Goal: Check status

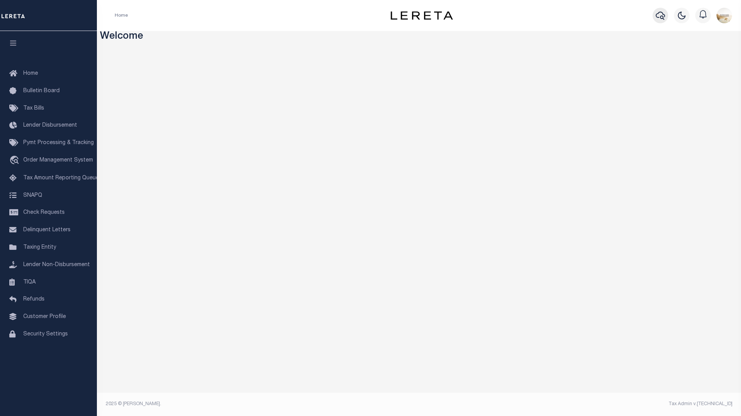
click at [659, 13] on icon "button" at bounding box center [660, 15] width 9 height 9
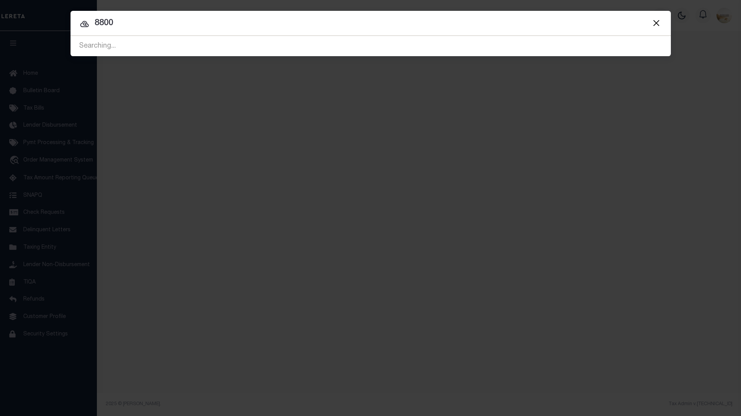
type input "88000"
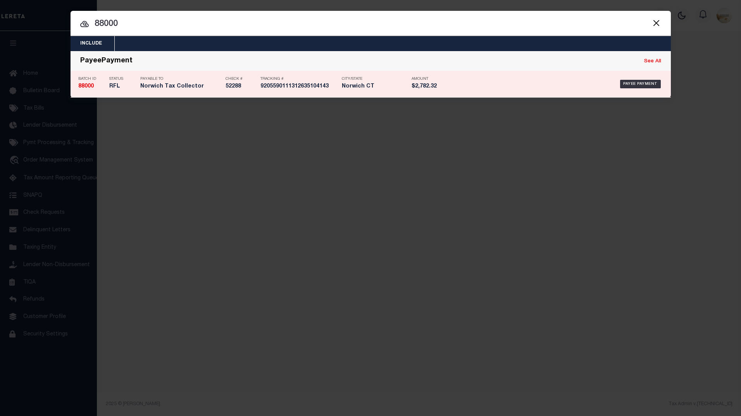
click at [79, 88] on strong "88000" at bounding box center [86, 86] width 16 height 5
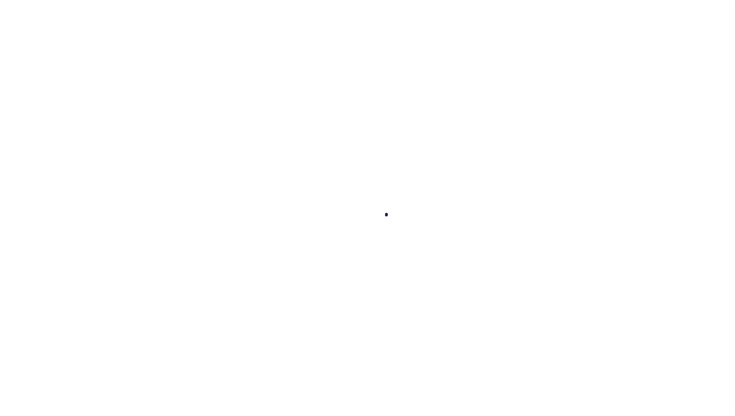
select select "RFL"
type input "[DATE]"
type input "$2,782.32"
select select "CHK"
type input "52288"
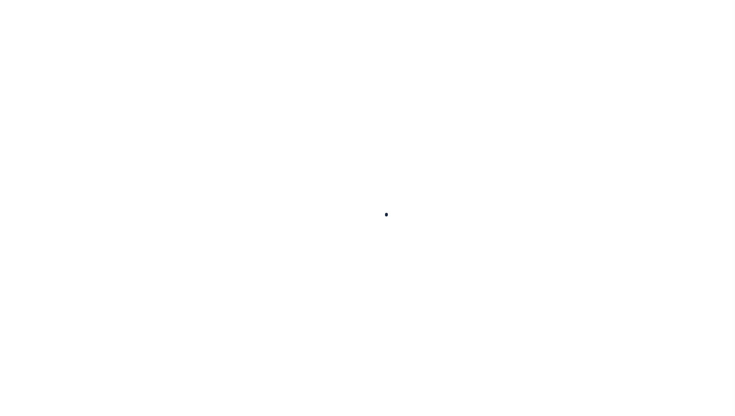
select select "[PERSON_NAME]"
checkbox input "true"
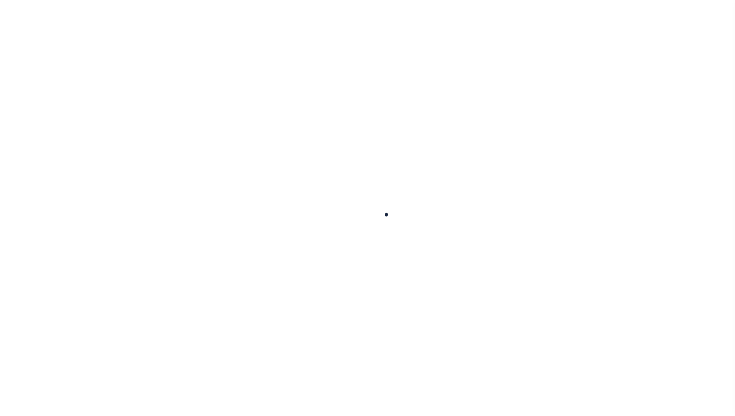
select select "USS"
type input "[DATE]"
type input "$9.85"
type input "9205590111312635104143"
type input "Delivered, Left with Individual"
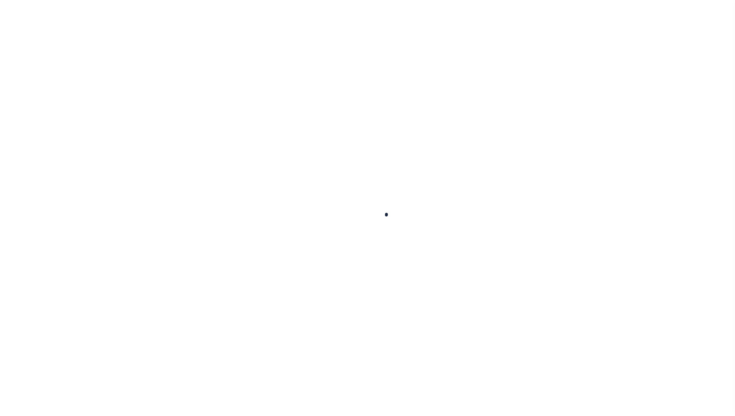
type input "[DATE]"
type input "N"
radio input "true"
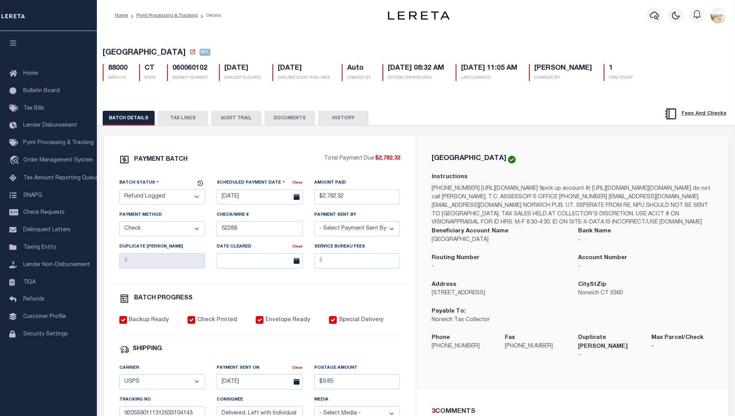
click at [219, 120] on button "AUDIT TRAIL" at bounding box center [236, 118] width 50 height 15
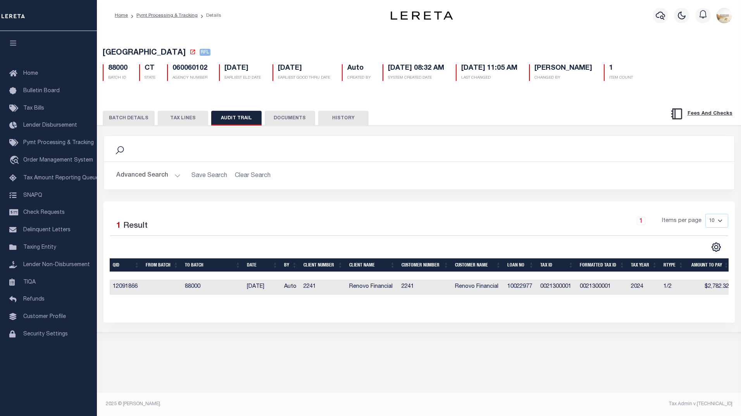
click at [123, 117] on button "BATCH DETAILS" at bounding box center [129, 118] width 52 height 15
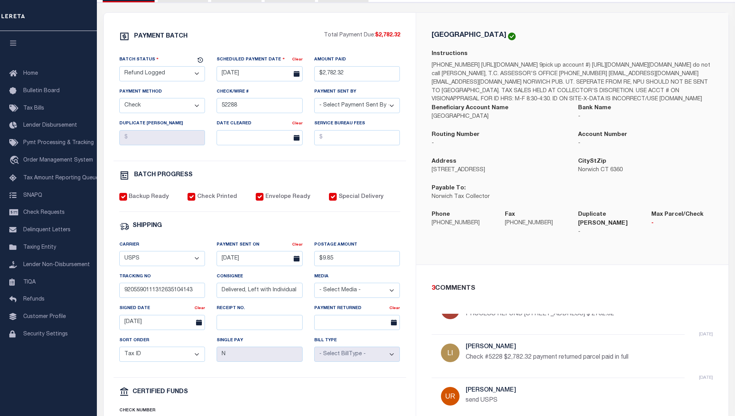
scroll to position [24, 0]
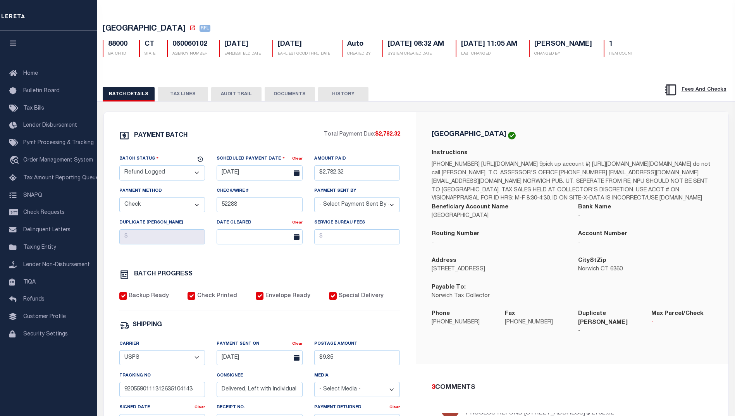
click at [343, 102] on button "HISTORY" at bounding box center [343, 94] width 50 height 15
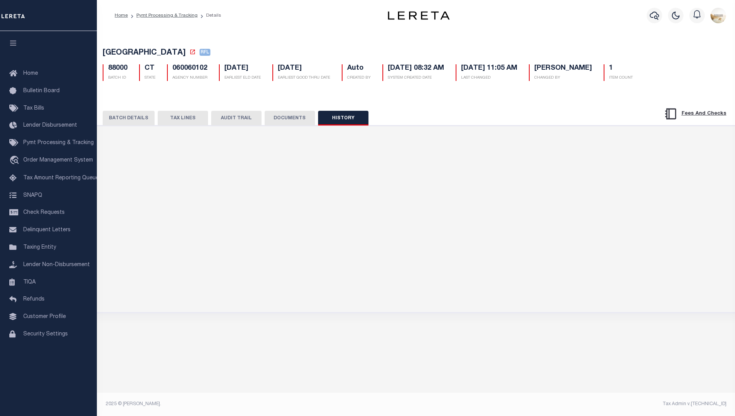
scroll to position [0, 0]
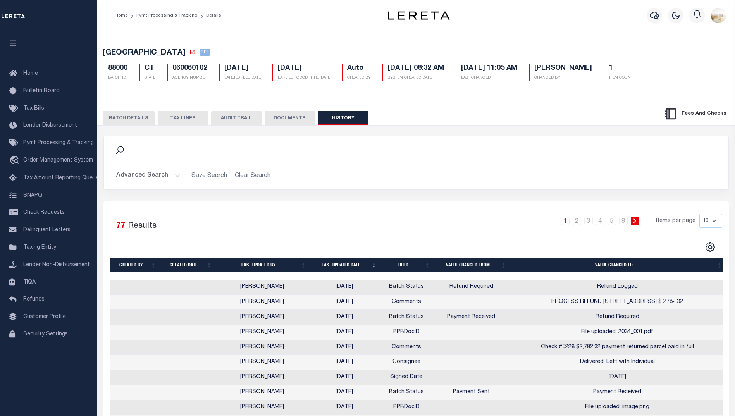
click at [290, 112] on div "BATCH DETAILS TAX LINES AUDIT TRAIL DOCUMENTS HISTORY" at bounding box center [416, 116] width 657 height 20
click at [290, 117] on button "DOCUMENTS" at bounding box center [290, 118] width 50 height 15
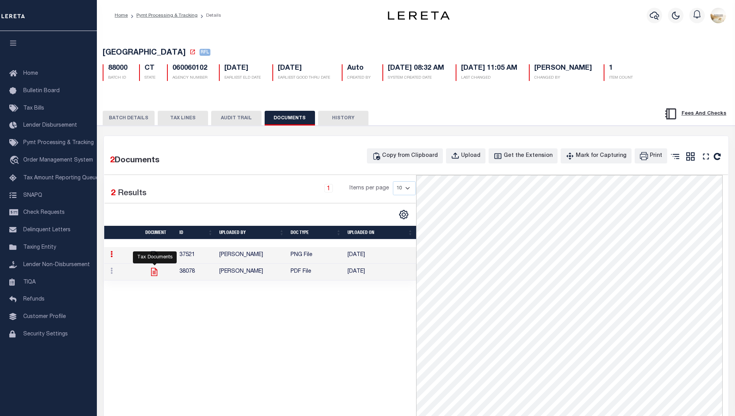
click at [155, 272] on icon at bounding box center [154, 272] width 10 height 10
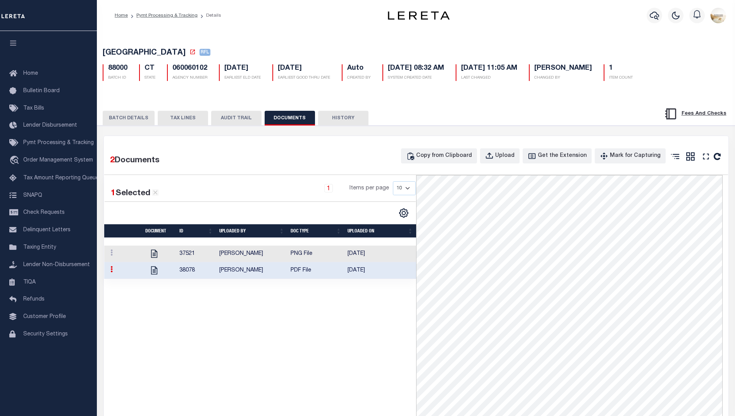
click at [191, 116] on button "TAX LINES" at bounding box center [183, 118] width 50 height 15
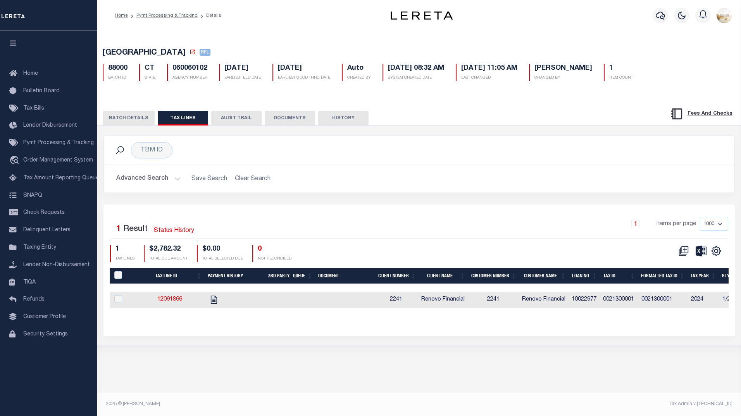
click at [271, 122] on button "DOCUMENTS" at bounding box center [290, 118] width 50 height 15
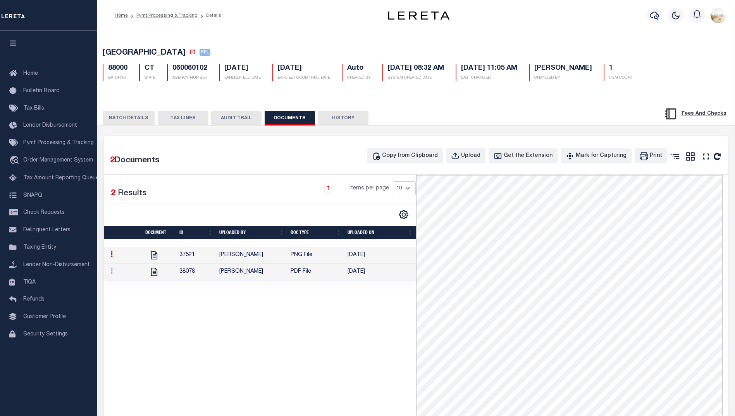
click at [246, 122] on button "AUDIT TRAIL" at bounding box center [236, 118] width 50 height 15
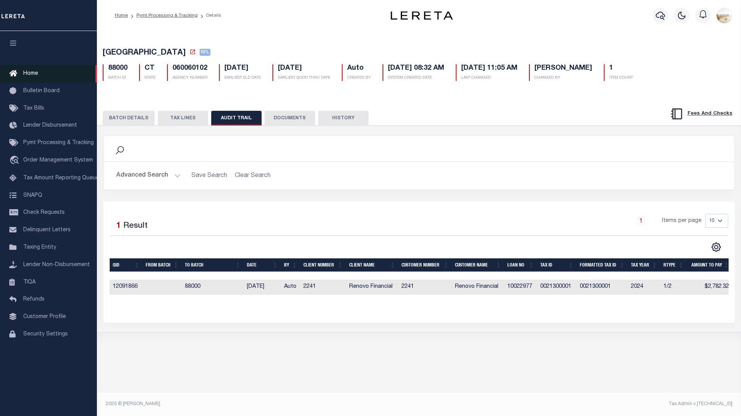
click at [29, 69] on link "Home" at bounding box center [48, 73] width 97 height 17
